Goal: Information Seeking & Learning: Understand process/instructions

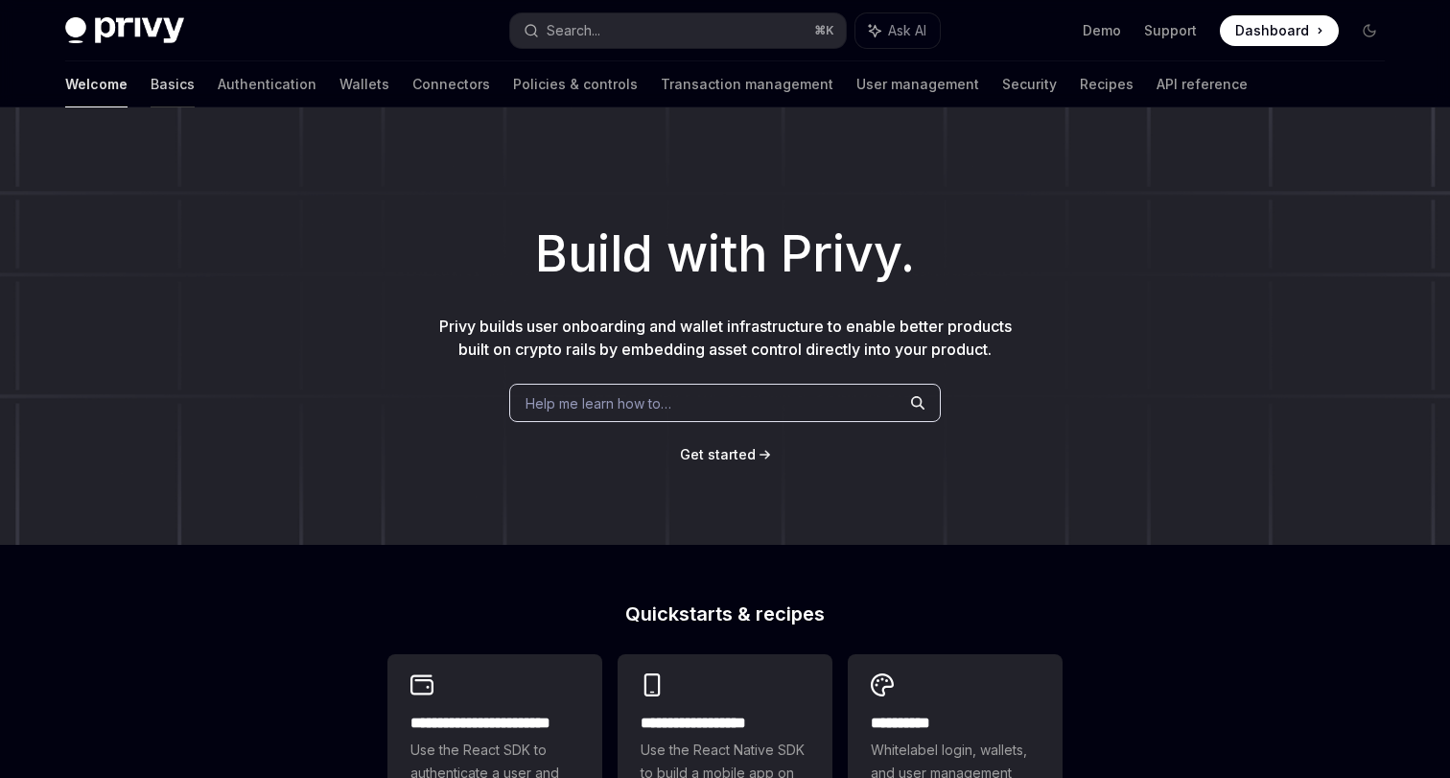
click at [151, 83] on link "Basics" at bounding box center [173, 84] width 44 height 46
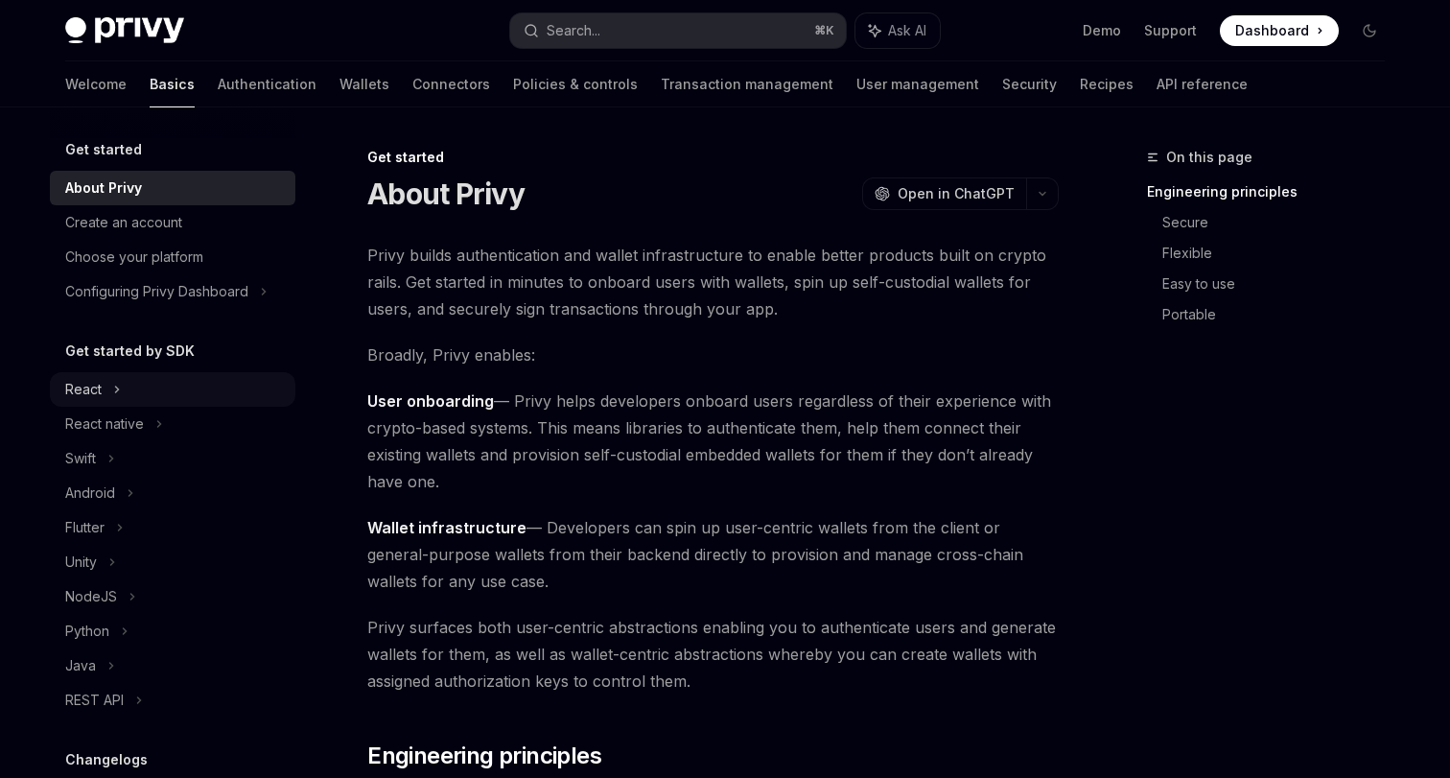
click at [83, 390] on div "React" at bounding box center [83, 389] width 36 height 23
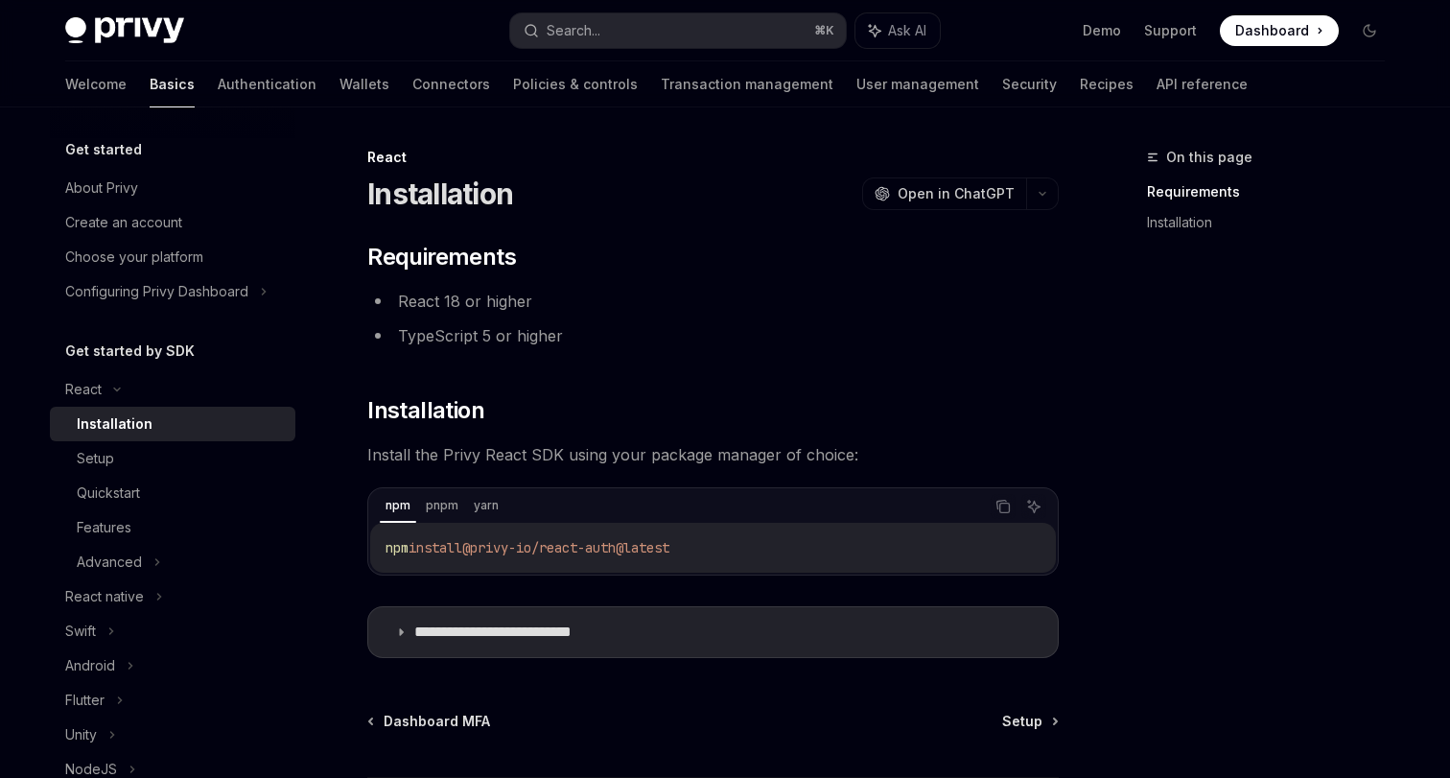
scroll to position [165, 0]
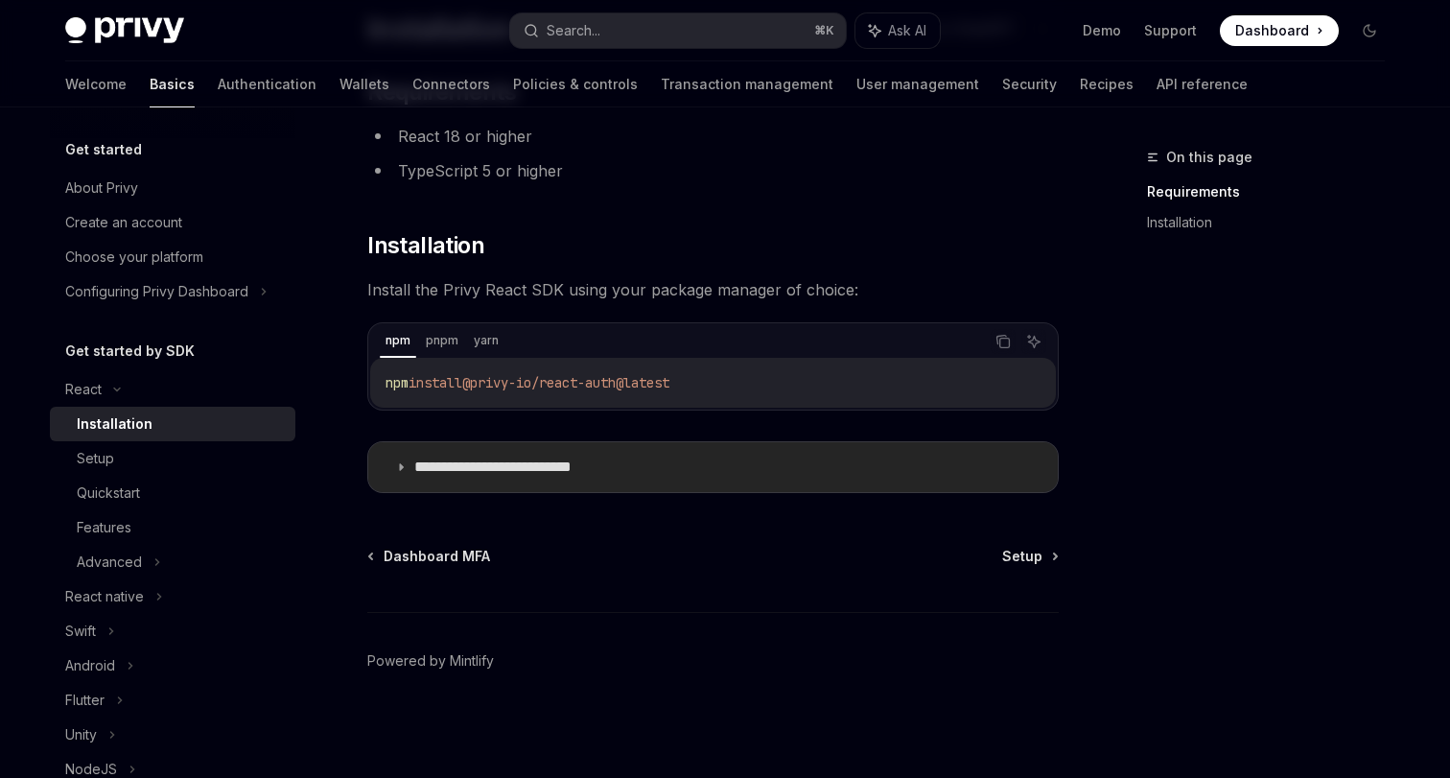
click at [386, 467] on summary "**********" at bounding box center [713, 467] width 690 height 50
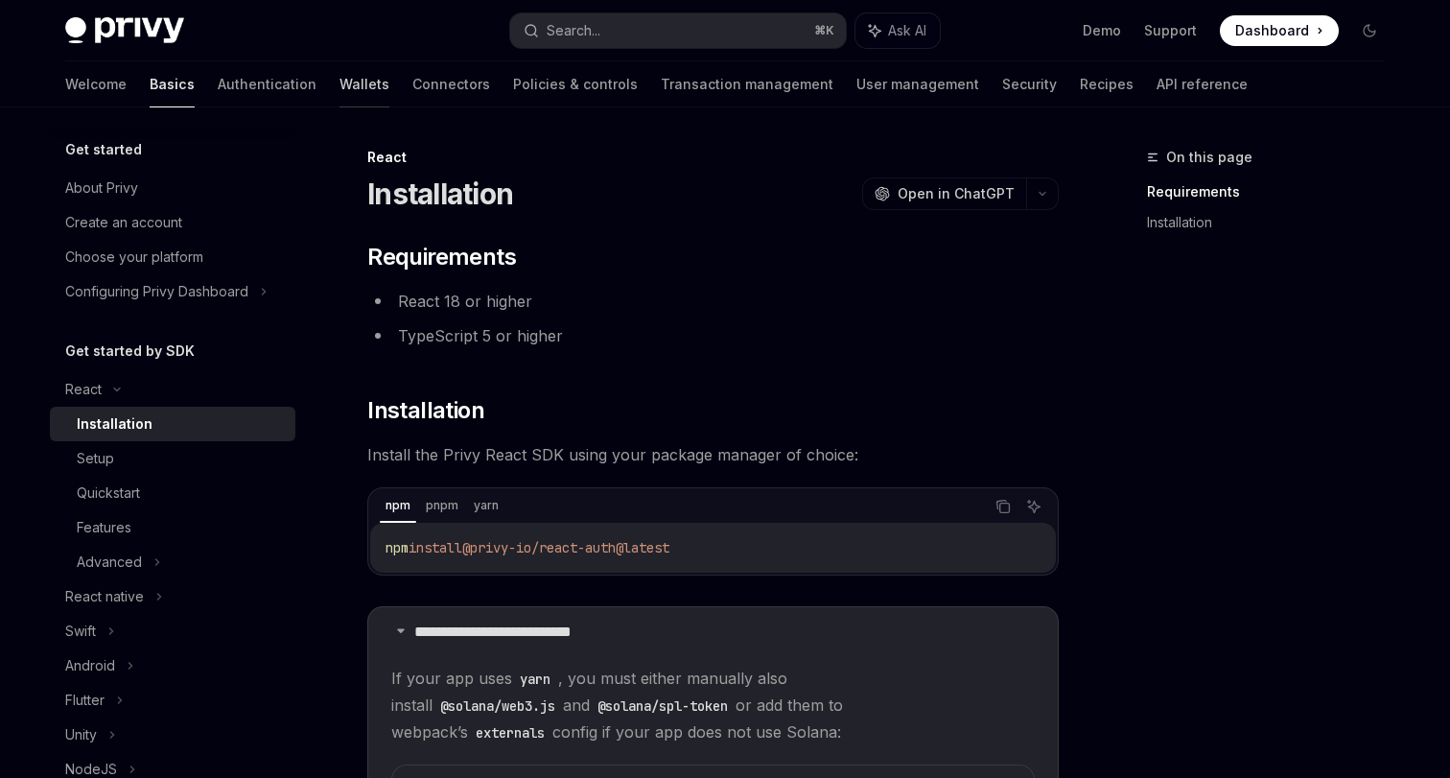
click at [340, 88] on link "Wallets" at bounding box center [365, 84] width 50 height 46
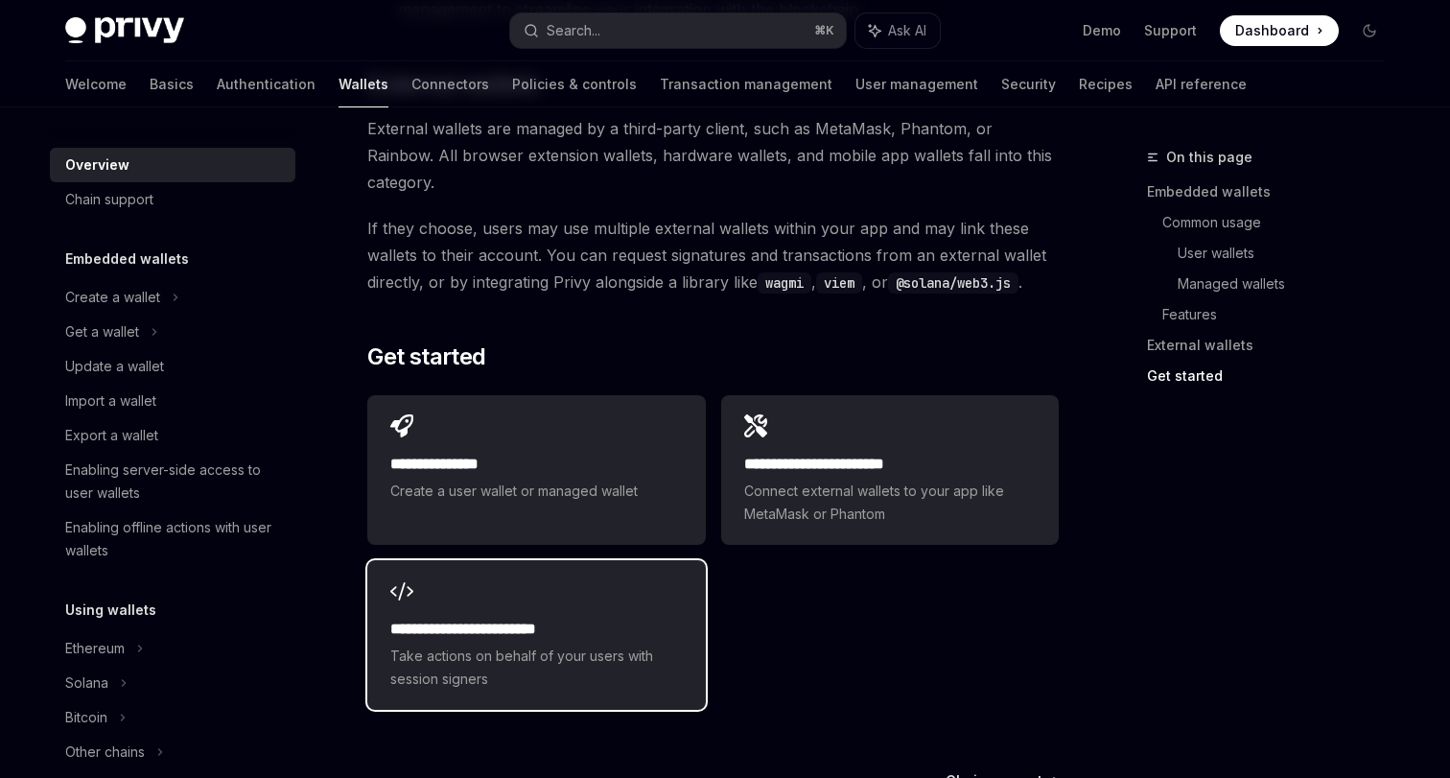
scroll to position [2973, 0]
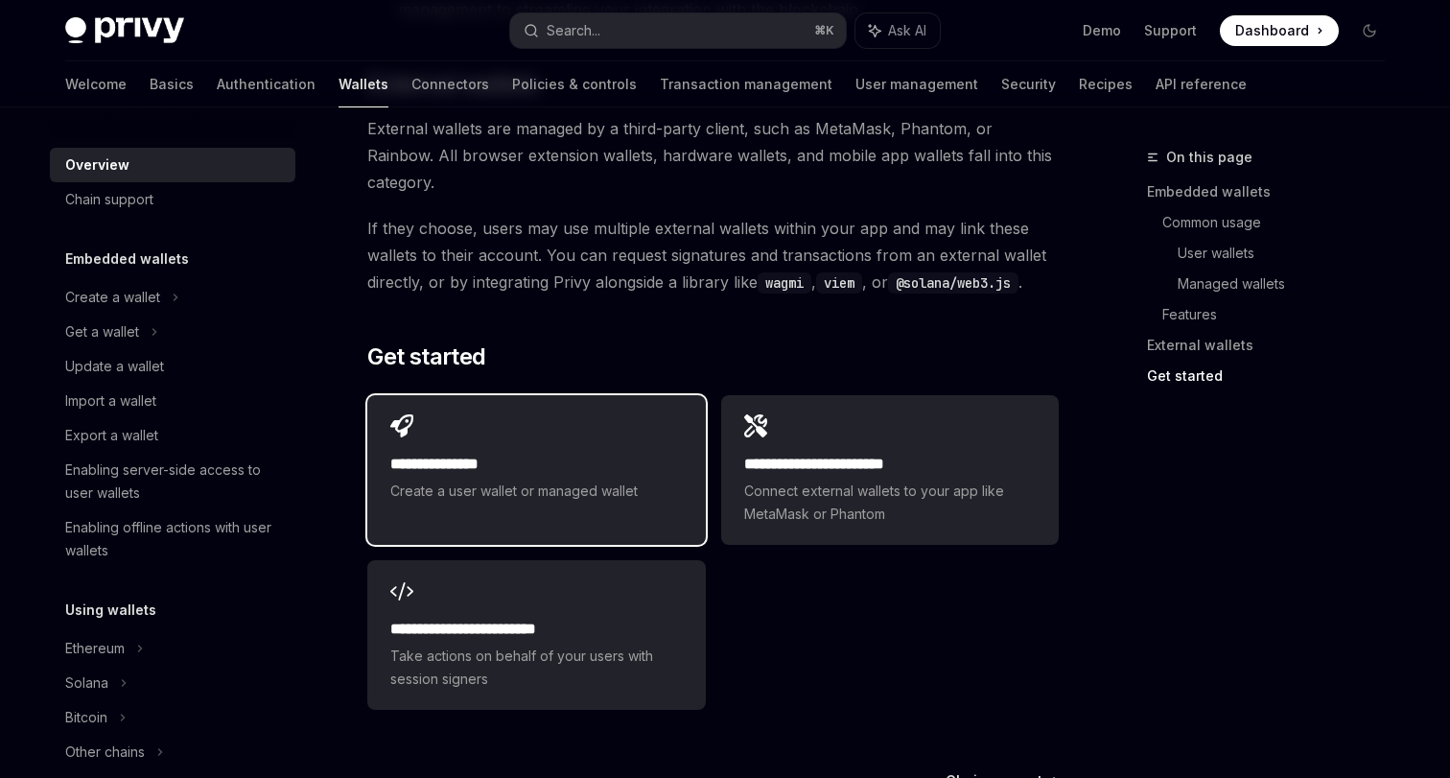
click at [628, 453] on h2 "**********" at bounding box center [536, 464] width 292 height 23
type textarea "*"
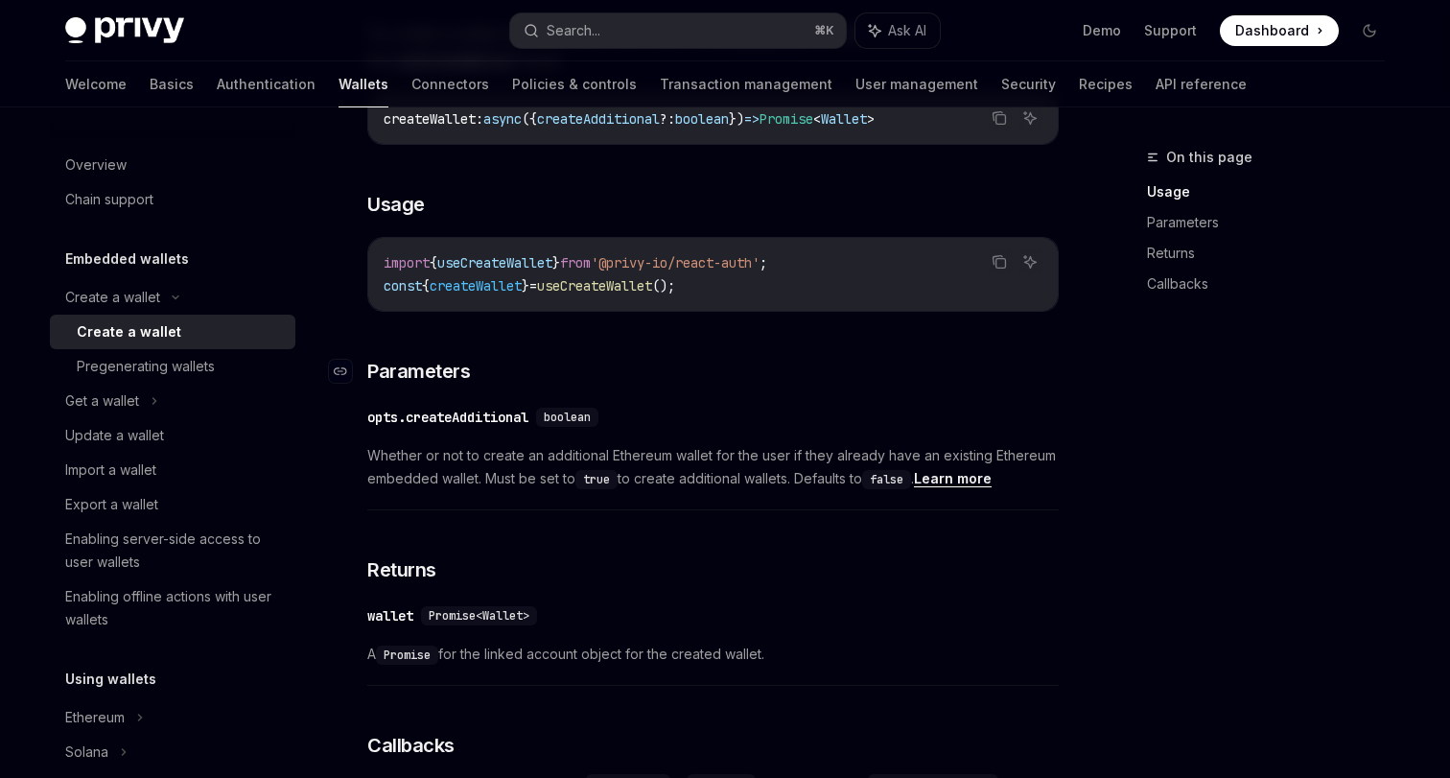
scroll to position [916, 0]
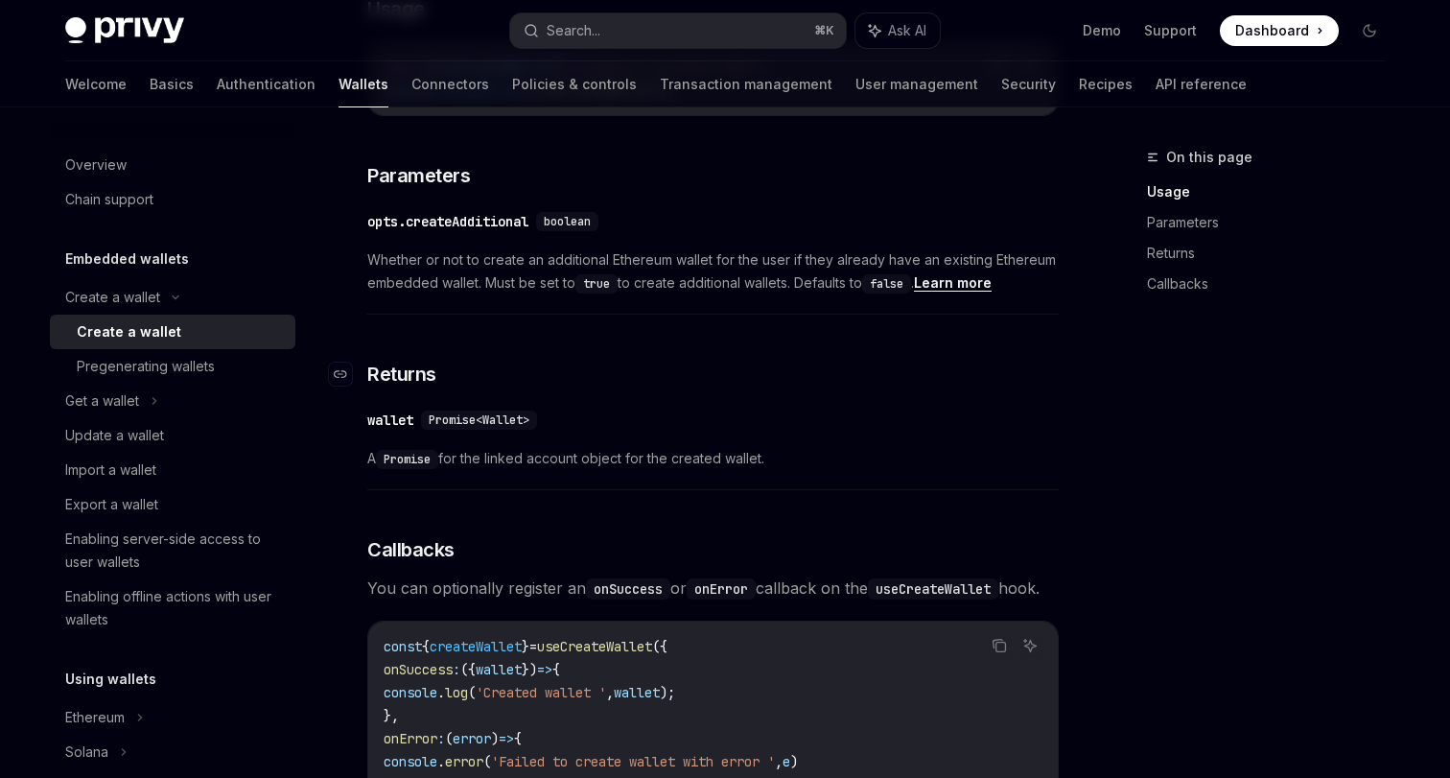
drag, startPoint x: 1034, startPoint y: 4, endPoint x: 835, endPoint y: 361, distance: 408.3
click at [835, 361] on h3 "​ Returns" at bounding box center [712, 374] width 691 height 27
